Goal: Find contact information: Find contact information

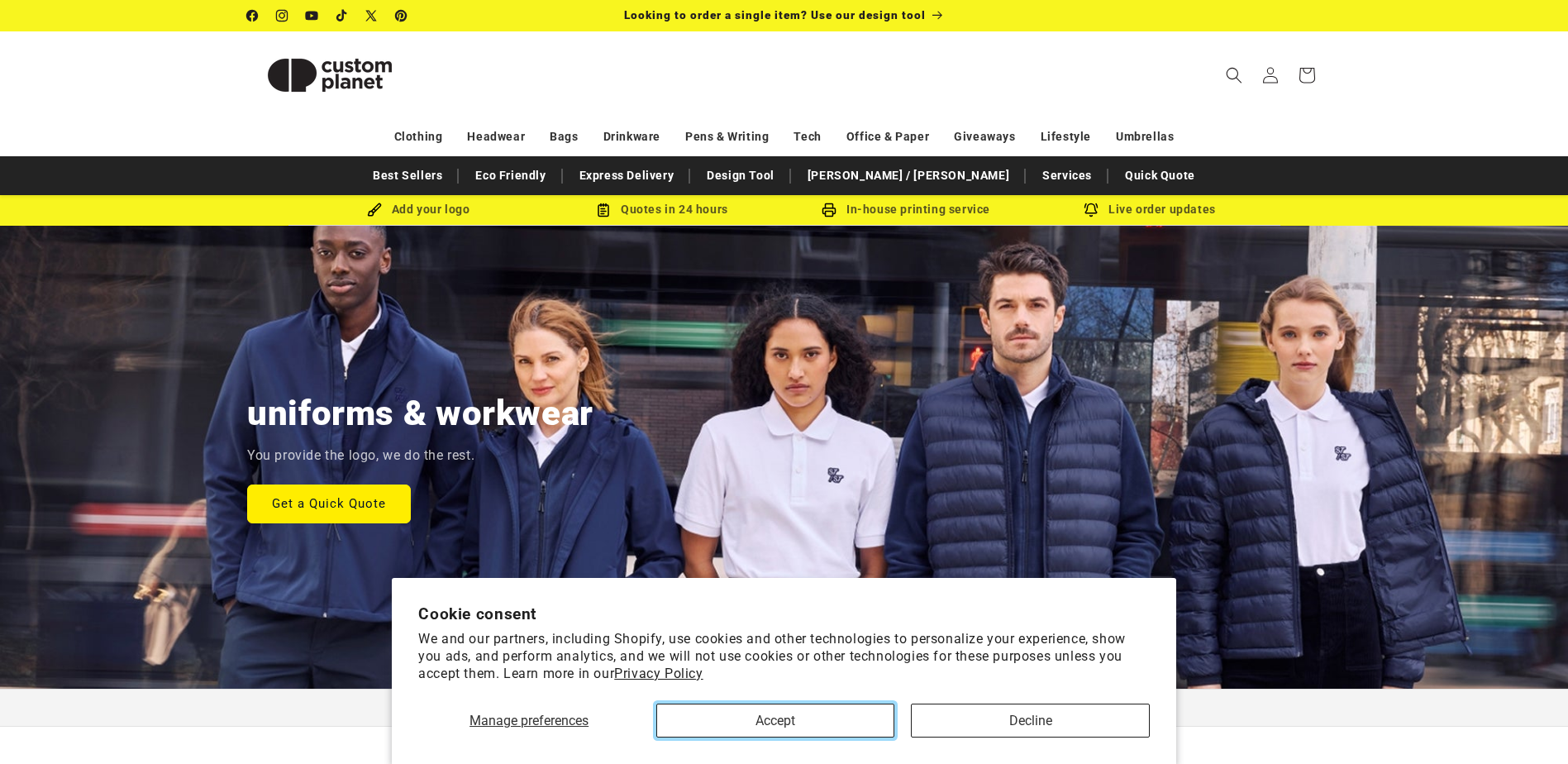
click at [830, 720] on button "Accept" at bounding box center [775, 721] width 238 height 34
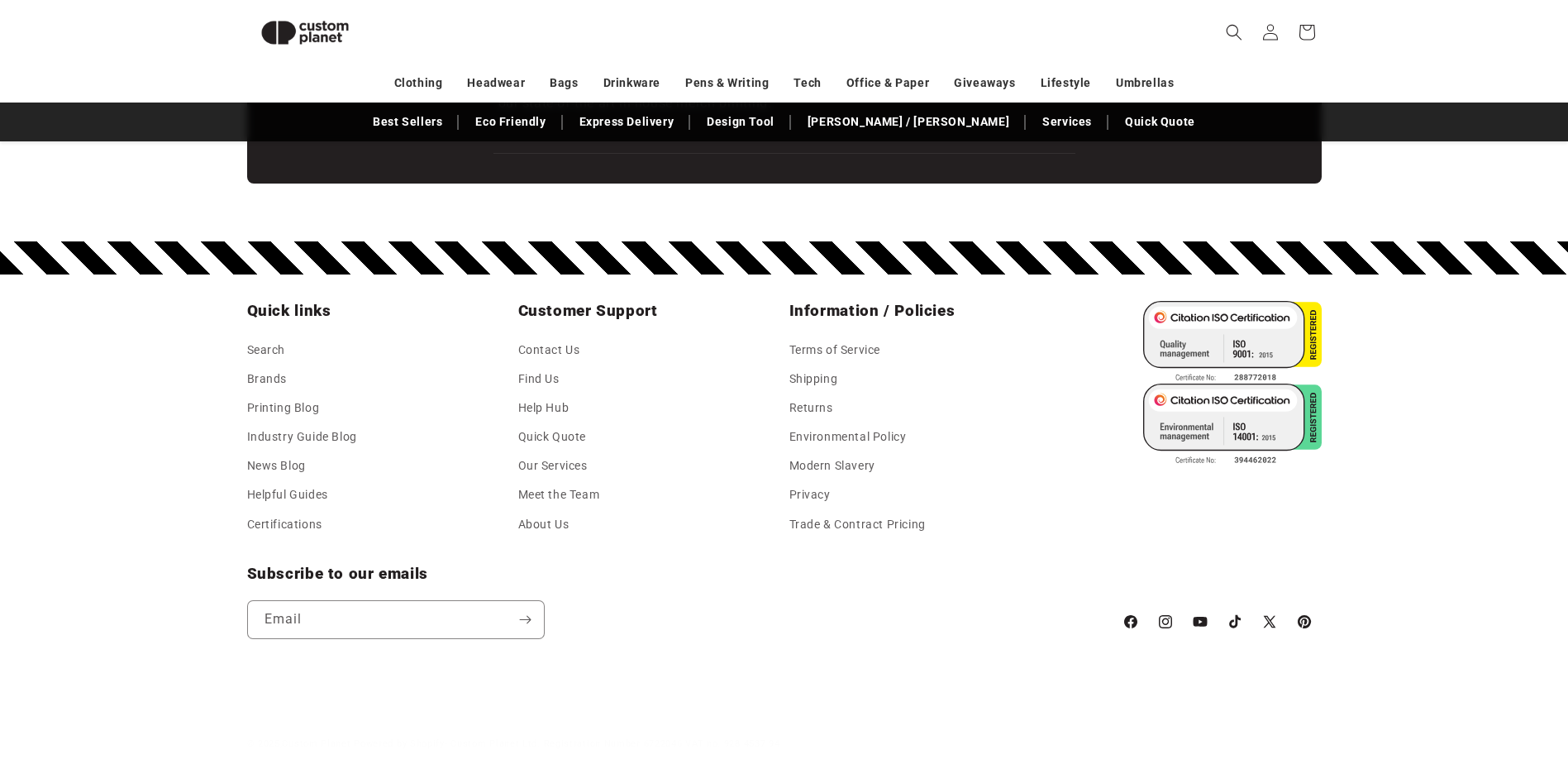
scroll to position [2900, 0]
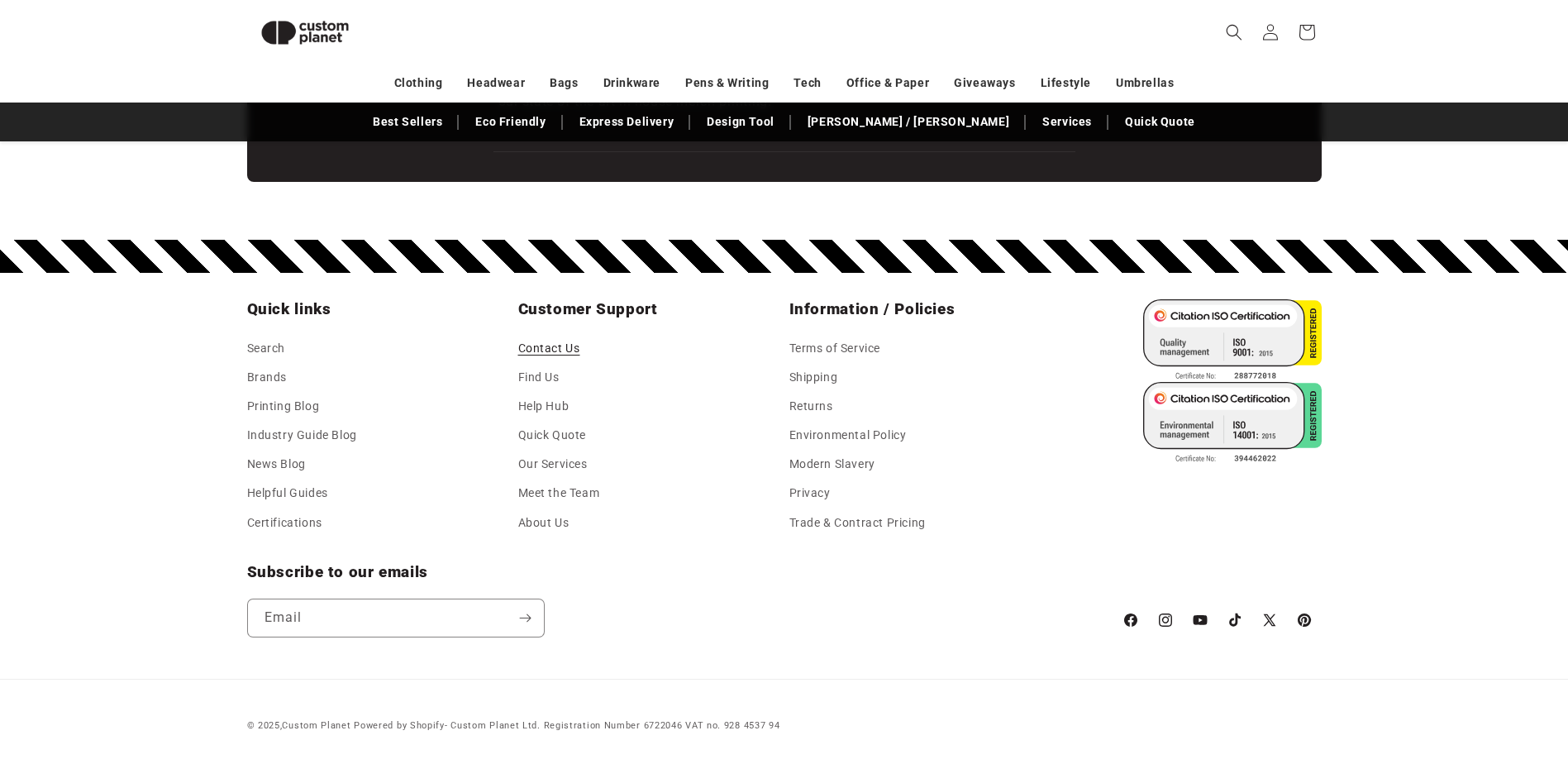
click at [562, 349] on link "Contact Us" at bounding box center [549, 349] width 62 height 24
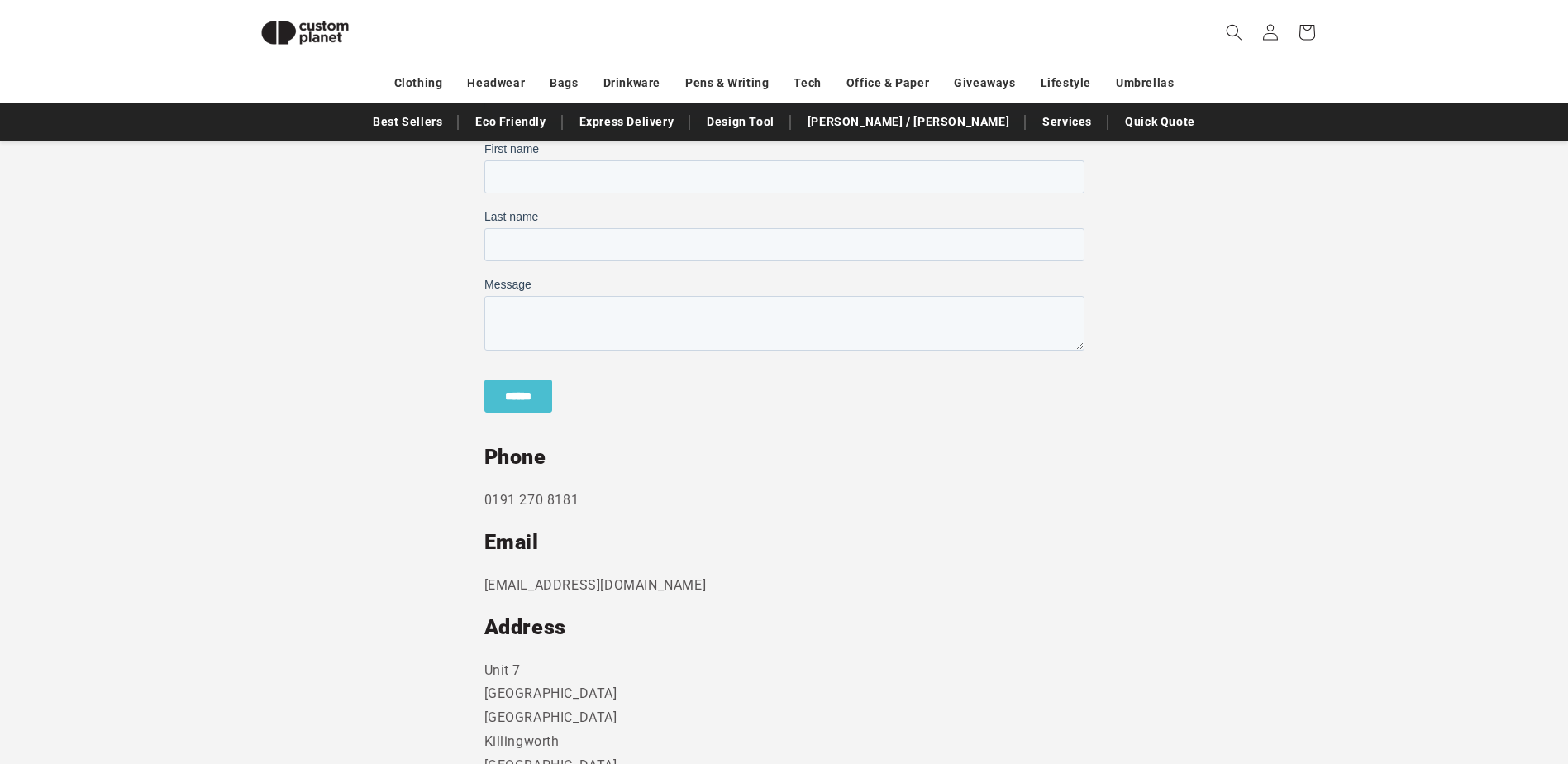
scroll to position [556, 0]
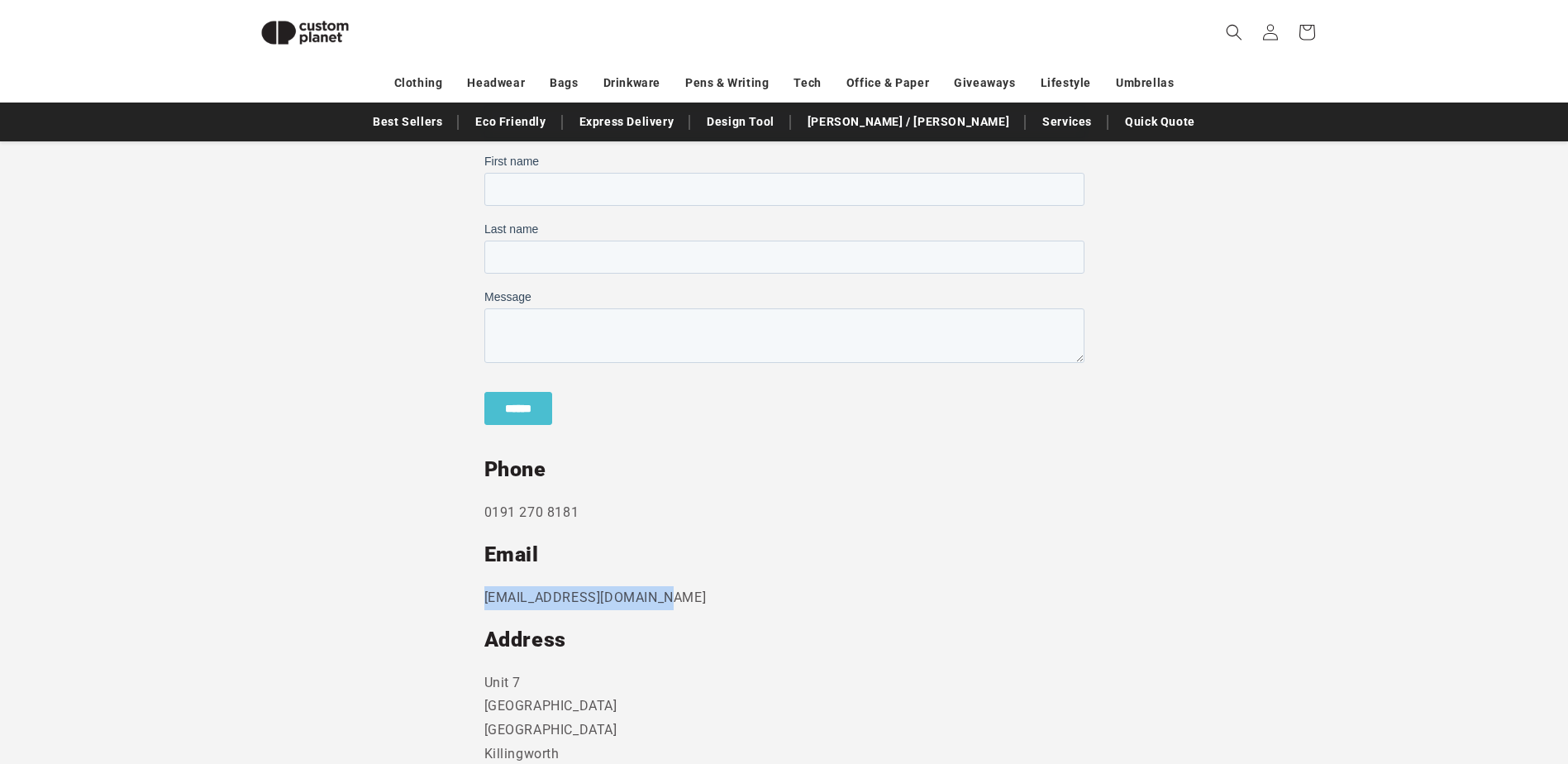
drag, startPoint x: 685, startPoint y: 591, endPoint x: 484, endPoint y: 597, distance: 201.1
click at [485, 597] on p "[EMAIL_ADDRESS][DOMAIN_NAME]" at bounding box center [784, 598] width 600 height 24
copy p "[EMAIL_ADDRESS][DOMAIN_NAME]"
